Goal: Browse casually

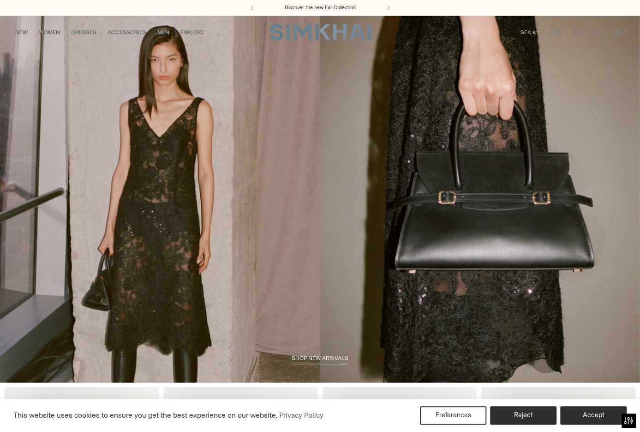
click at [304, 357] on span "shop new arrivals" at bounding box center [320, 358] width 57 height 6
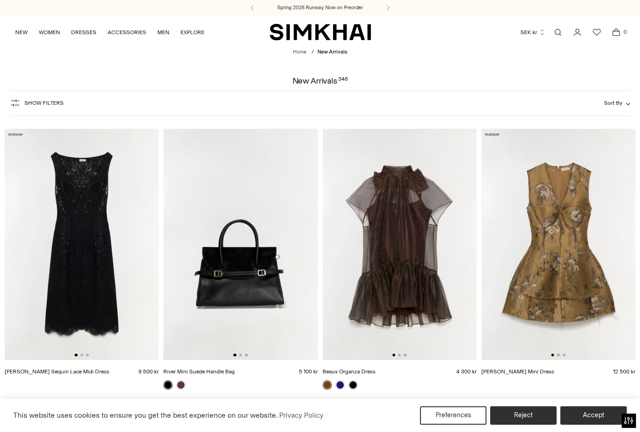
scroll to position [323, 0]
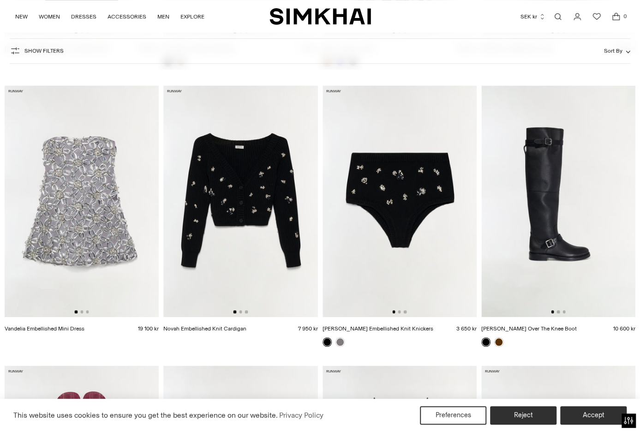
click at [216, 191] on img at bounding box center [240, 200] width 154 height 231
click at [269, 195] on img at bounding box center [240, 200] width 154 height 231
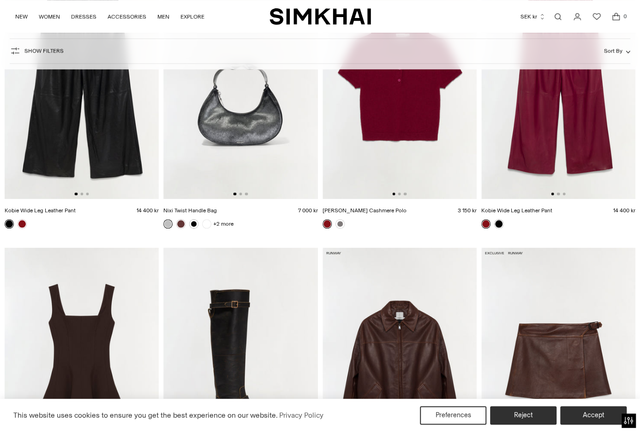
scroll to position [2307, 0]
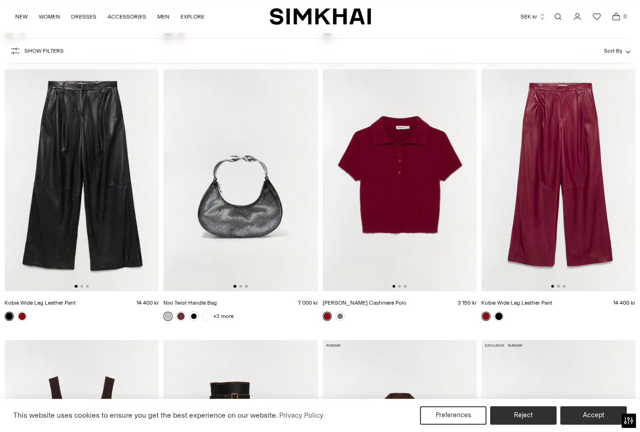
click at [406, 173] on img at bounding box center [399, 175] width 154 height 231
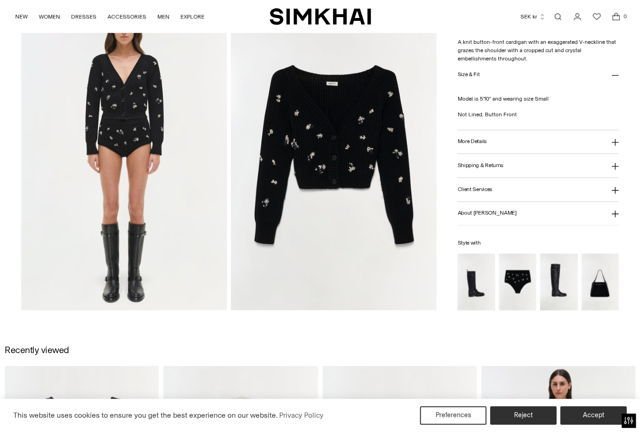
scroll to position [692, 0]
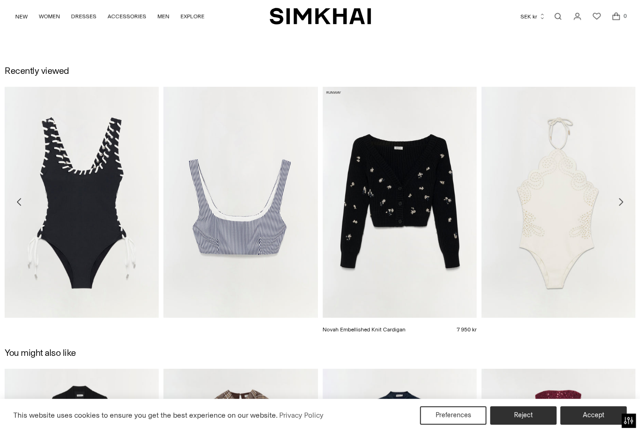
scroll to position [1341, 0]
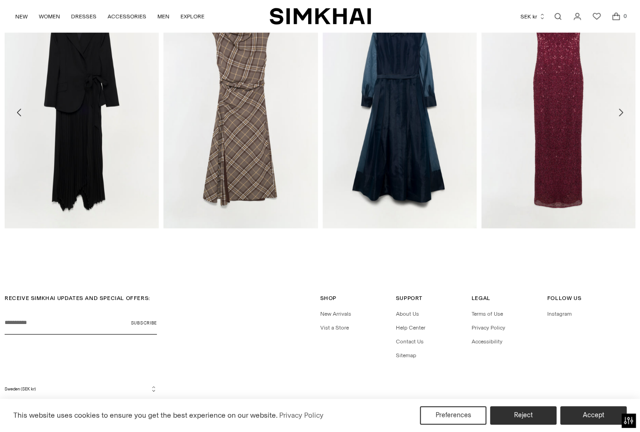
click at [311, 13] on img "SIMKHAI" at bounding box center [319, 16] width 101 height 18
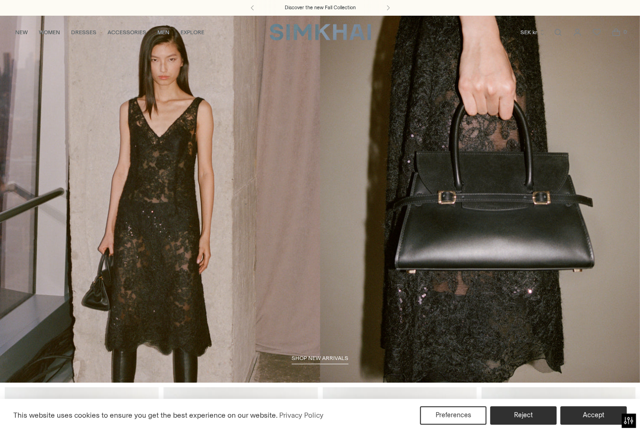
scroll to position [231, 0]
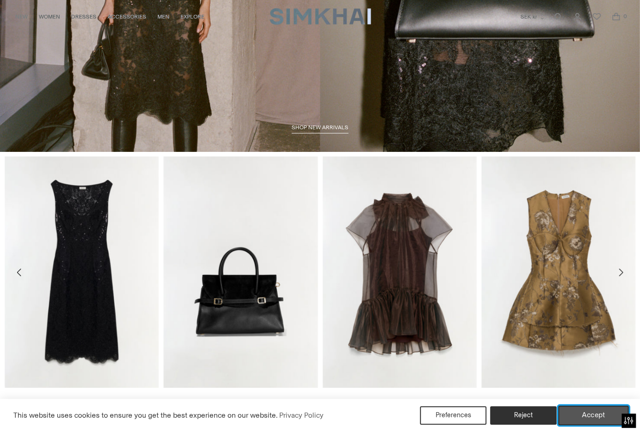
click at [595, 418] on button "Accept" at bounding box center [593, 415] width 71 height 19
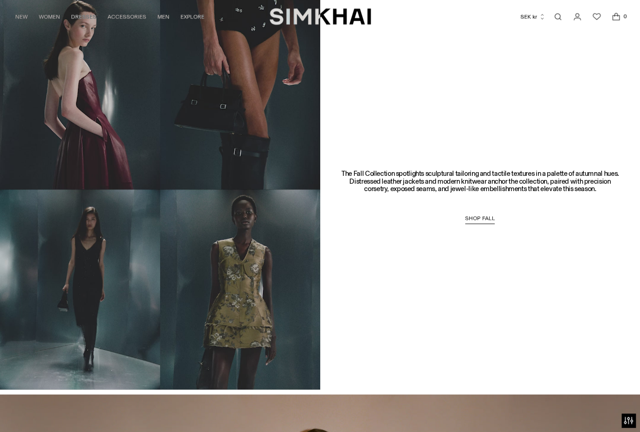
scroll to position [654, 0]
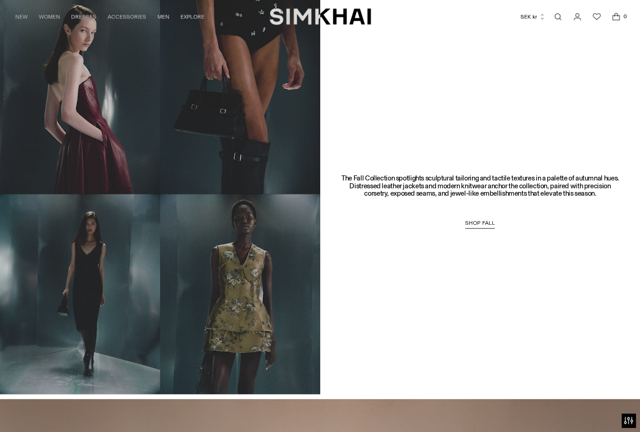
click at [471, 226] on link "SHOP FALL" at bounding box center [480, 224] width 30 height 9
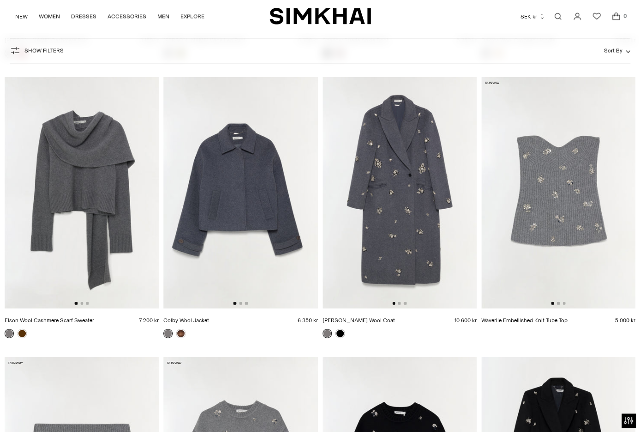
scroll to position [5075, 0]
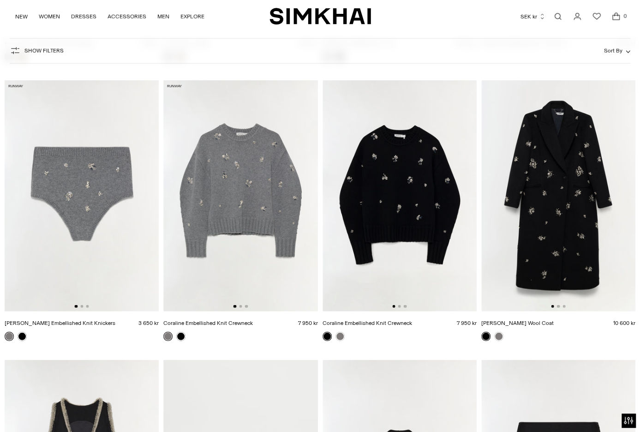
click at [243, 201] on img at bounding box center [240, 195] width 154 height 231
click at [395, 228] on img at bounding box center [399, 195] width 154 height 231
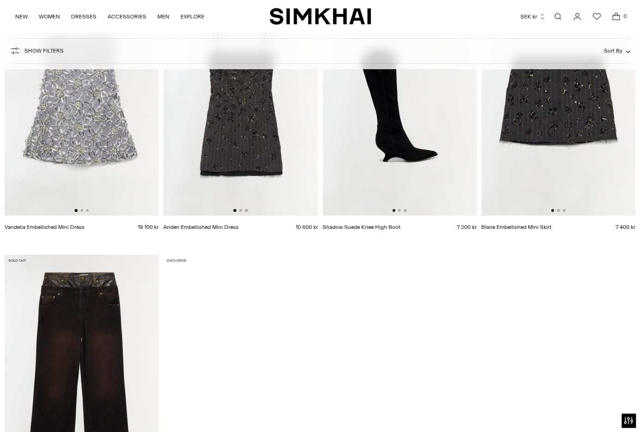
scroll to position [11441, 0]
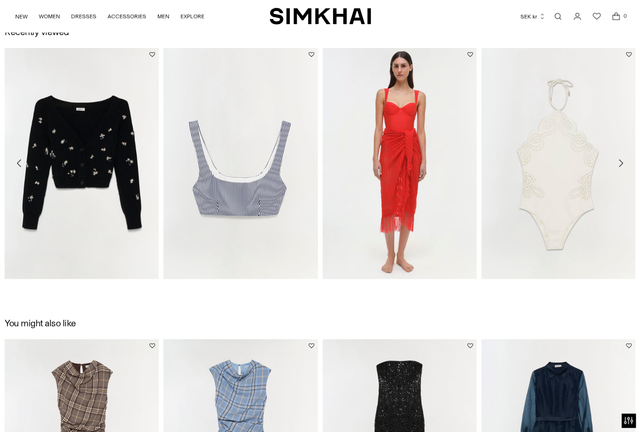
scroll to position [1015, 0]
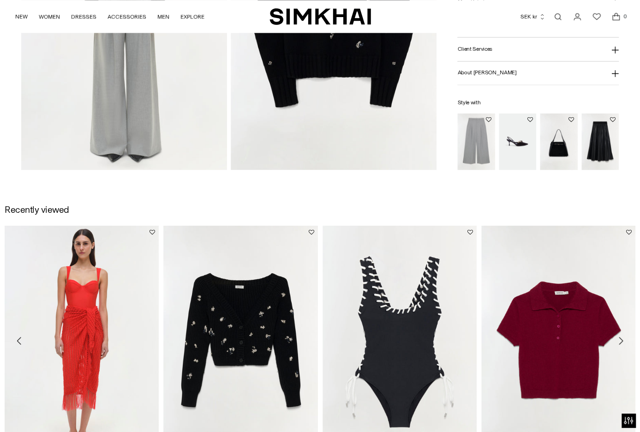
scroll to position [823, 0]
